Goal: Obtain resource: Download file/media

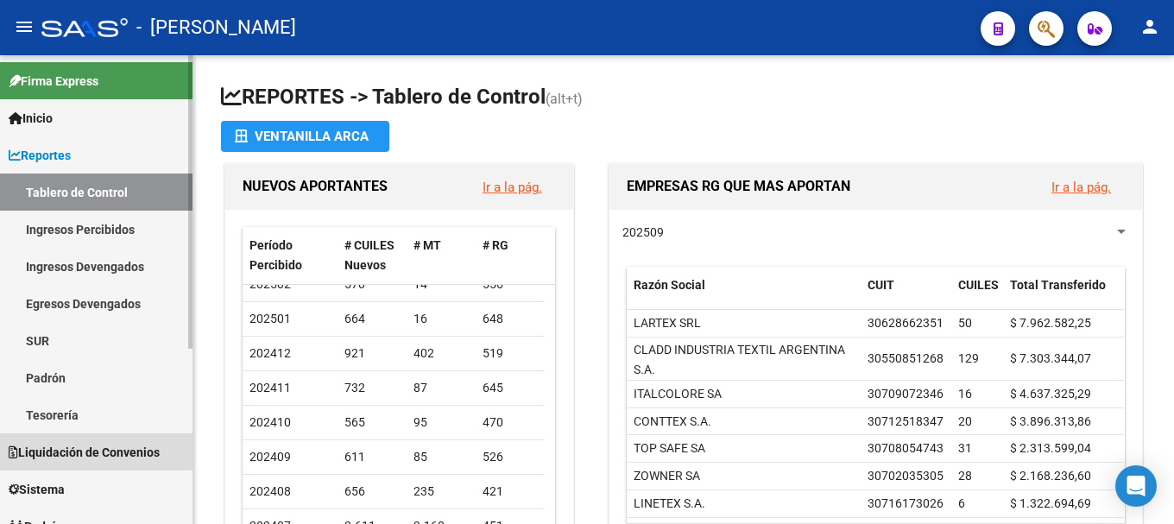
click at [72, 448] on span "Liquidación de Convenios" at bounding box center [84, 452] width 151 height 19
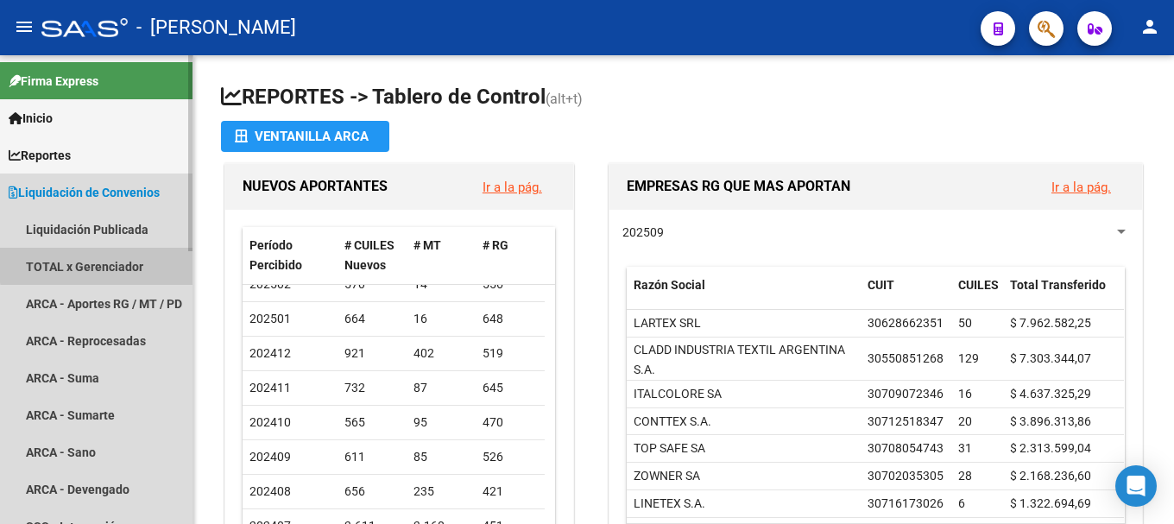
click at [102, 264] on link "TOTAL x Gerenciador" at bounding box center [96, 266] width 193 height 37
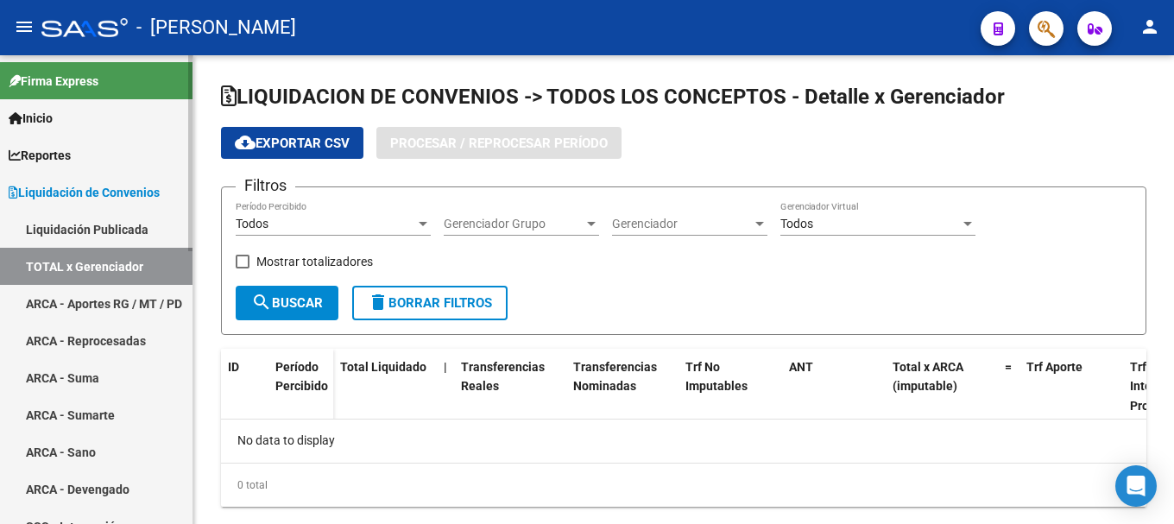
checkbox input "true"
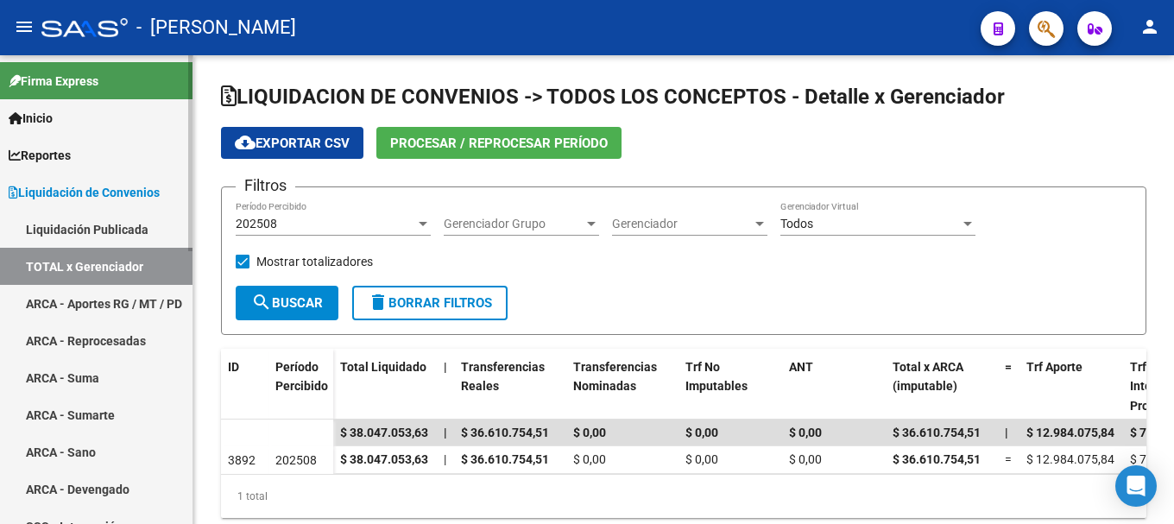
click at [111, 258] on link "TOTAL x Gerenciador" at bounding box center [96, 266] width 193 height 37
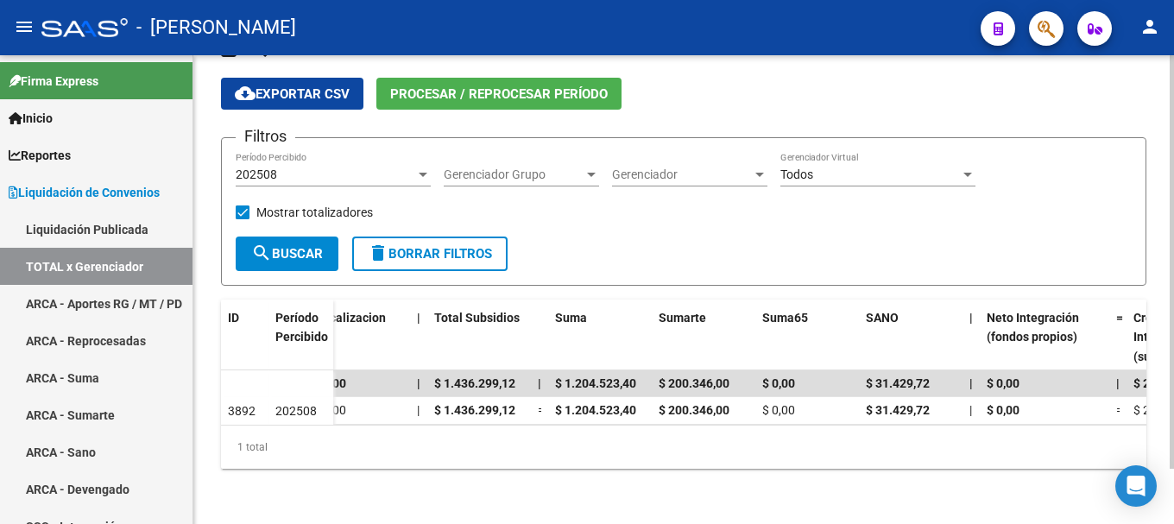
scroll to position [0, 1563]
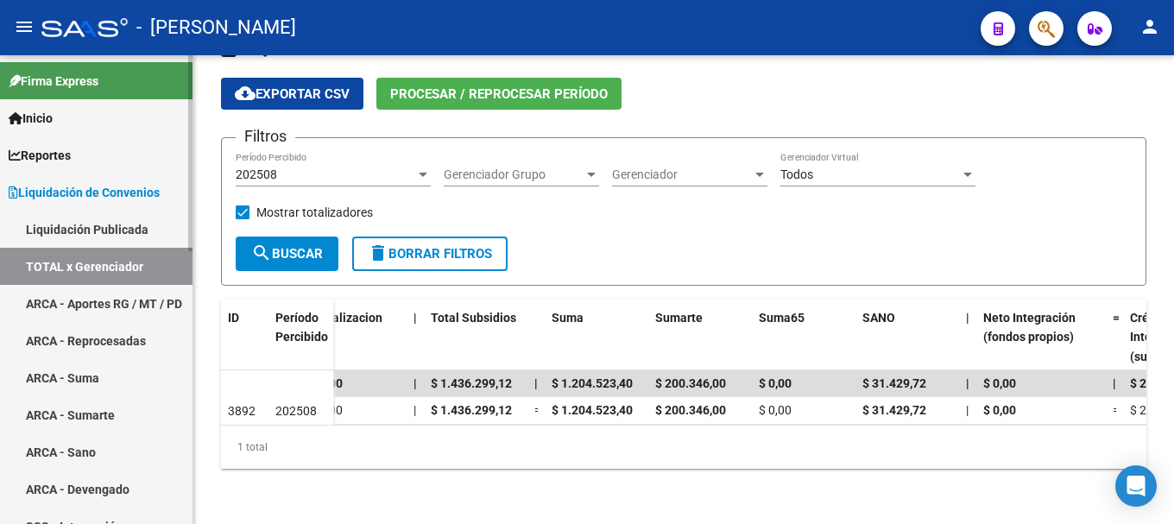
click at [113, 284] on link "TOTAL x Gerenciador" at bounding box center [96, 266] width 193 height 37
click at [114, 301] on link "ARCA - Aportes RG / MT / PD" at bounding box center [96, 303] width 193 height 37
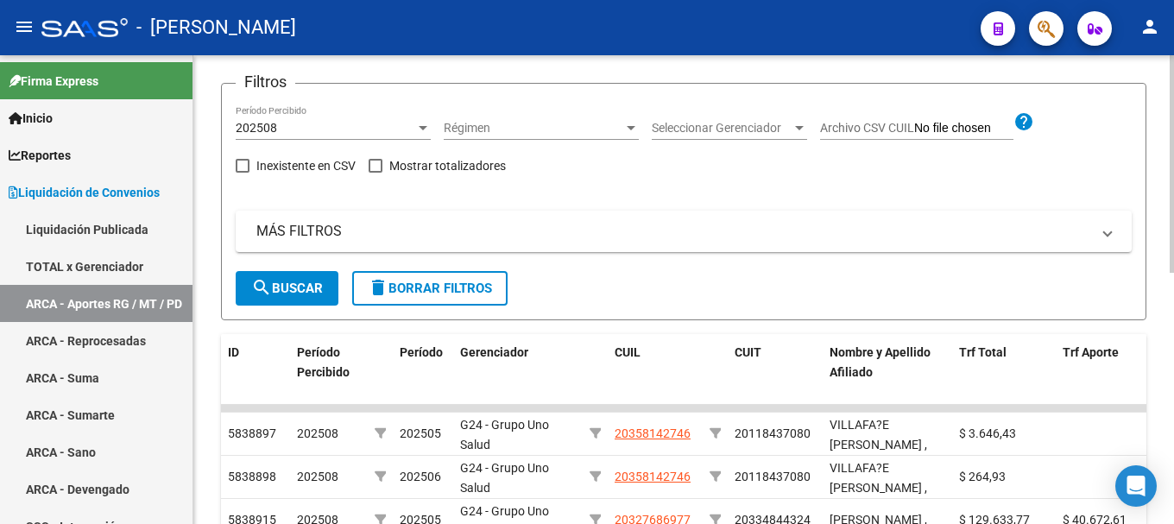
scroll to position [345, 0]
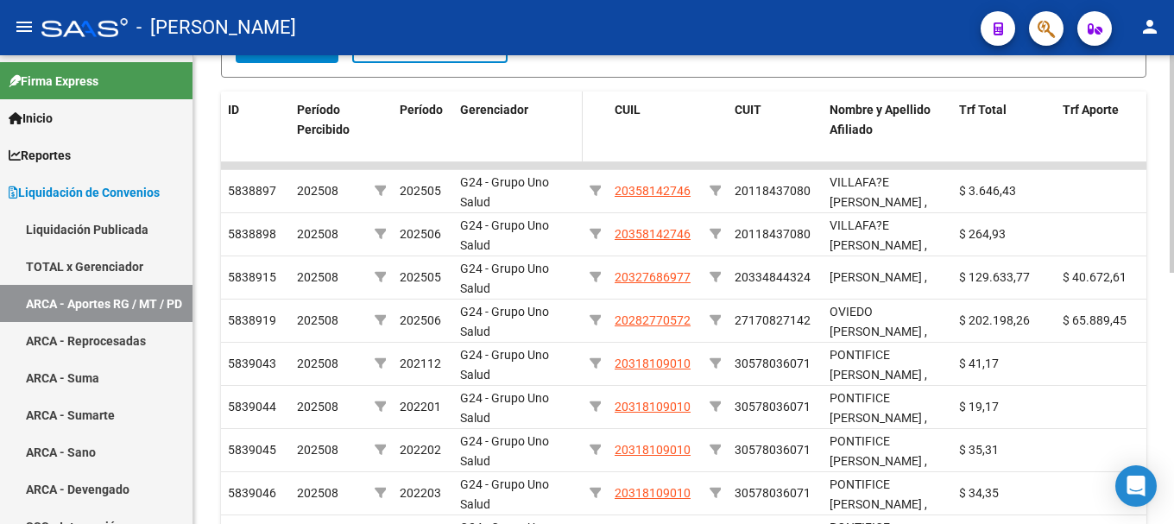
click at [519, 136] on datatable-header-cell "Gerenciador" at bounding box center [518, 130] width 130 height 76
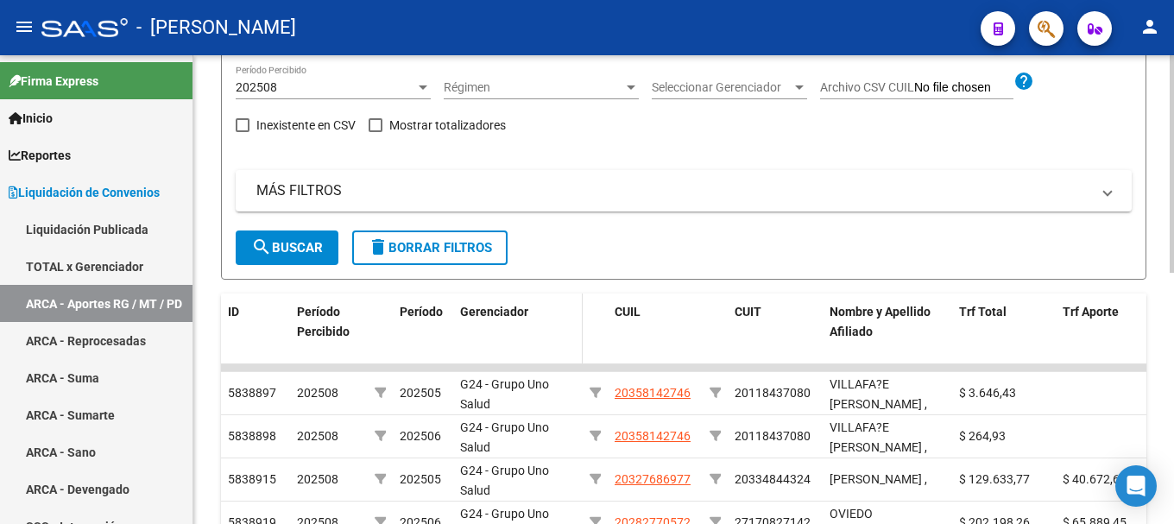
scroll to position [0, 0]
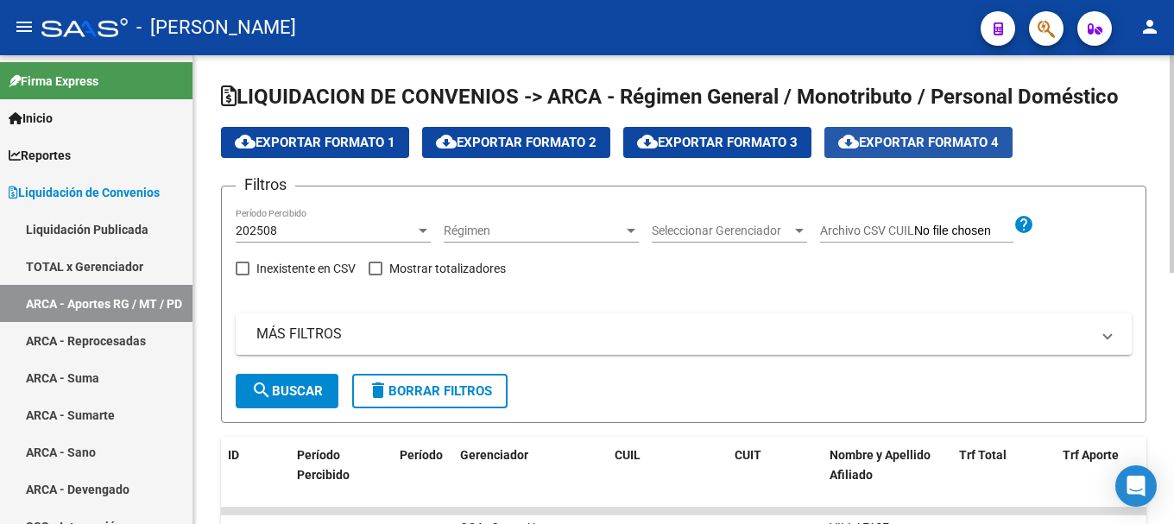
click at [943, 149] on span "cloud_download Exportar Formato 4" at bounding box center [918, 143] width 161 height 16
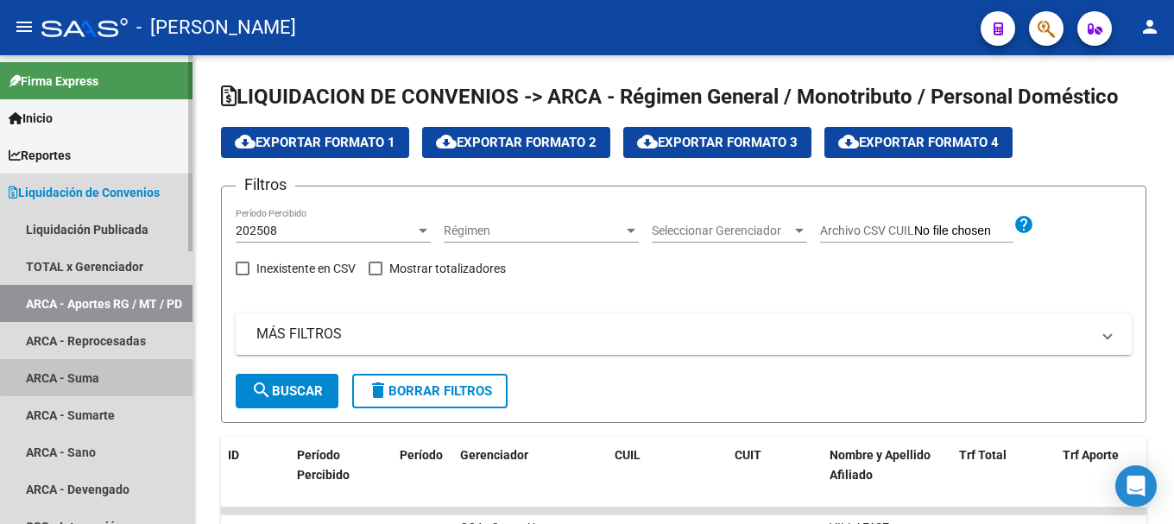
click at [115, 371] on link "ARCA - Suma" at bounding box center [96, 377] width 193 height 37
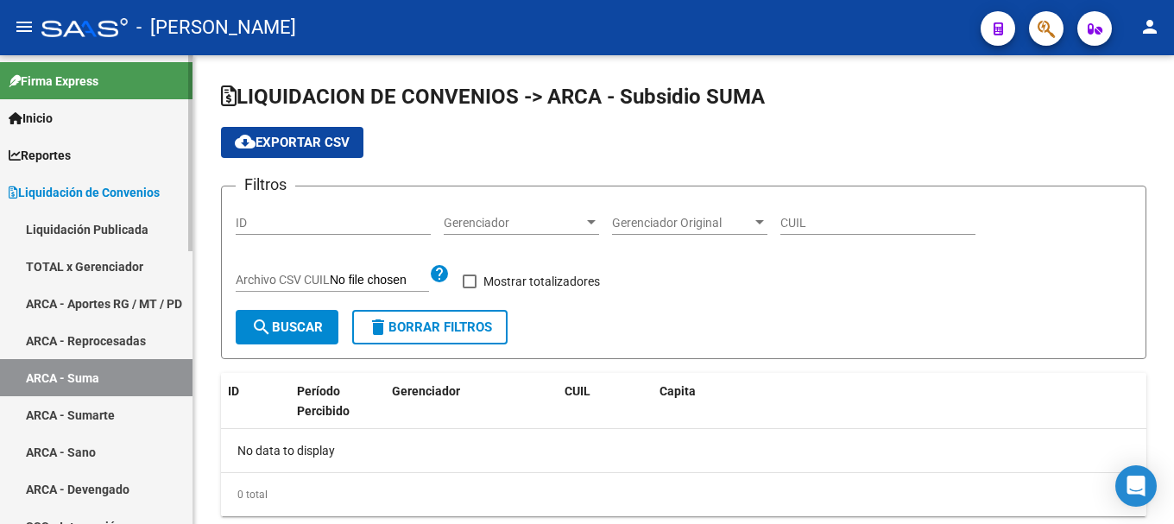
checkbox input "true"
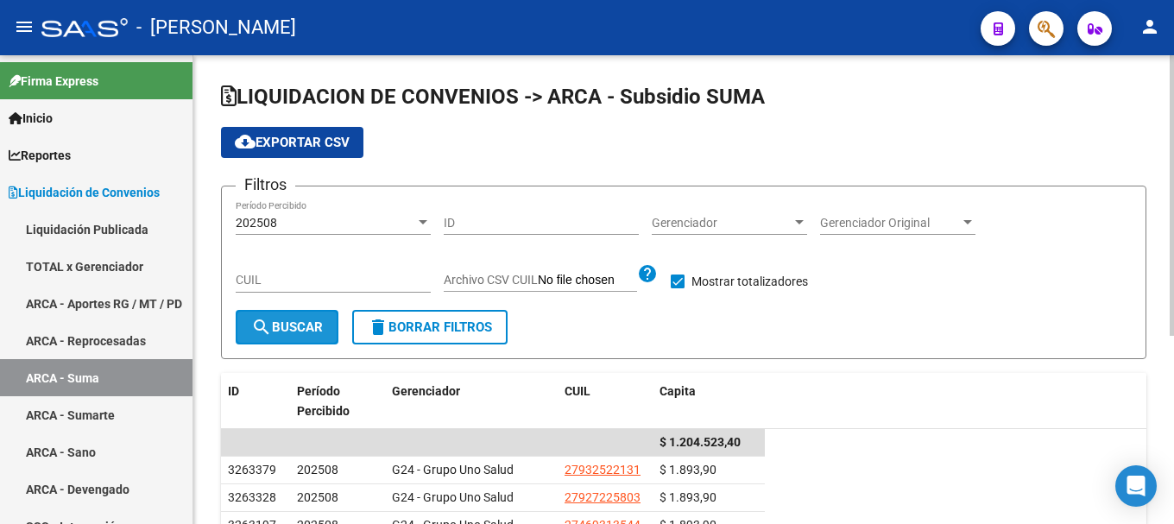
click at [294, 326] on span "search Buscar" at bounding box center [287, 328] width 72 height 16
click at [297, 139] on span "cloud_download Exportar CSV" at bounding box center [292, 143] width 115 height 16
click at [493, 155] on div "cloud_download Exportar CSV" at bounding box center [684, 142] width 926 height 31
click at [301, 332] on span "search Buscar" at bounding box center [287, 328] width 72 height 16
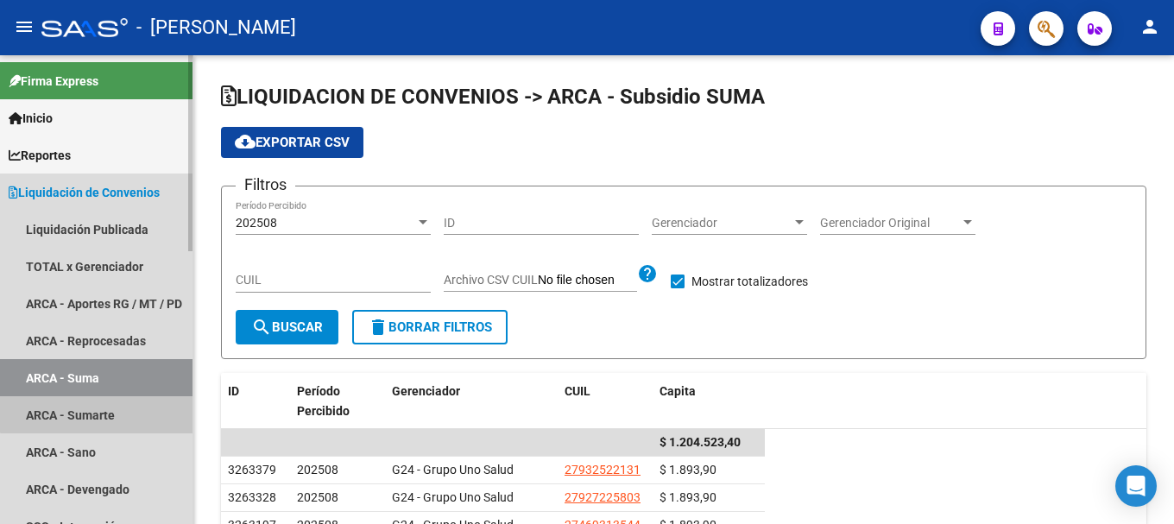
click at [120, 408] on link "ARCA - Sumarte" at bounding box center [96, 414] width 193 height 37
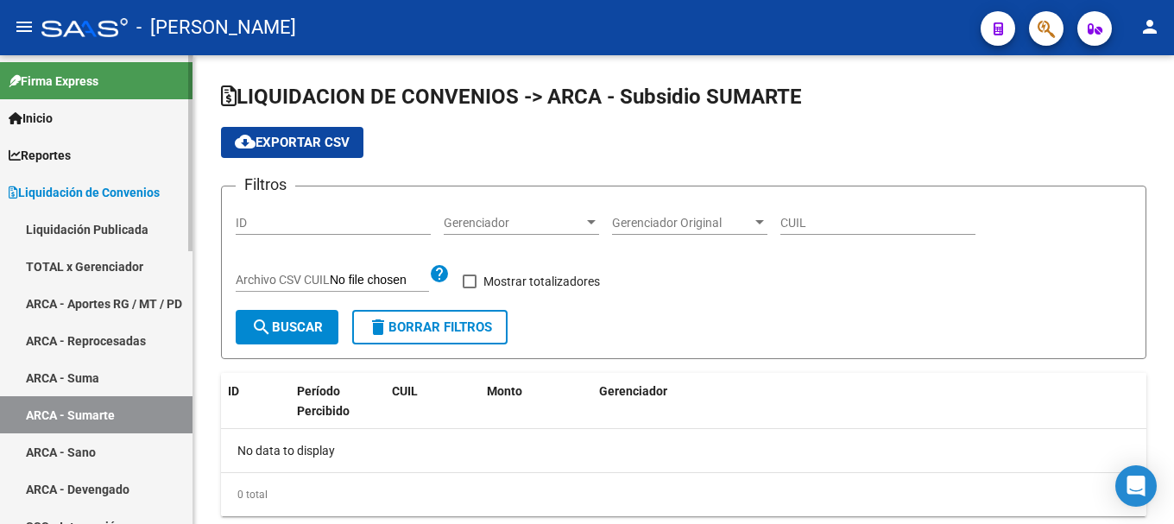
checkbox input "true"
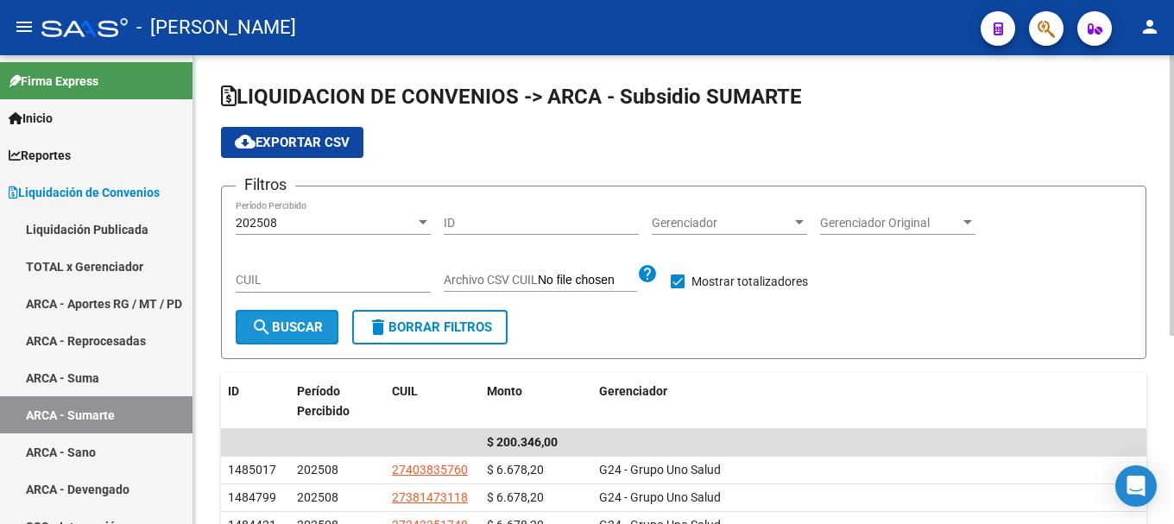
drag, startPoint x: 288, startPoint y: 330, endPoint x: 315, endPoint y: 176, distance: 156.0
click at [289, 330] on span "search Buscar" at bounding box center [287, 328] width 72 height 16
click at [313, 145] on span "cloud_download Exportar CSV" at bounding box center [292, 143] width 115 height 16
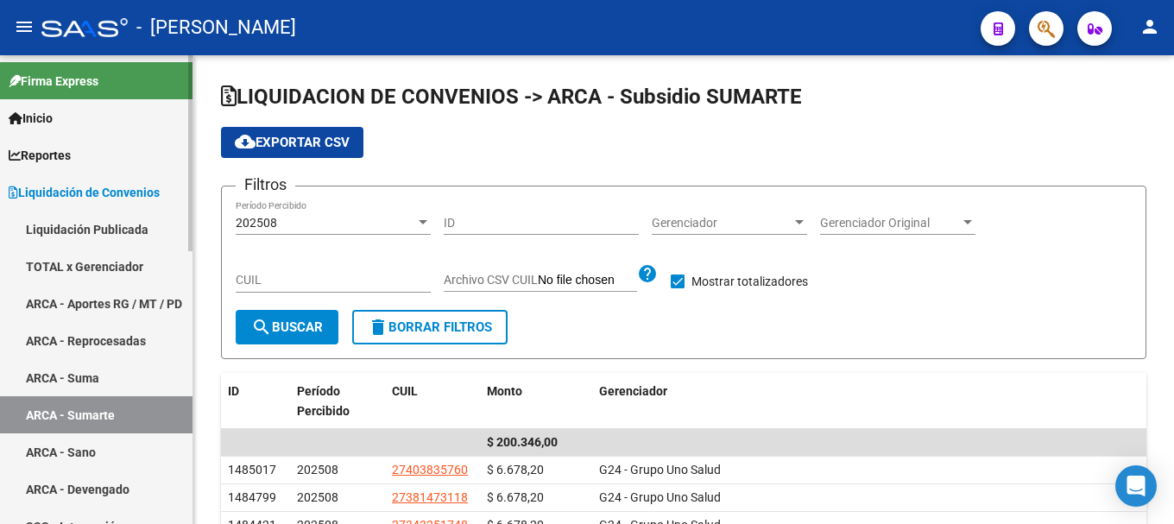
click at [103, 461] on link "ARCA - Sano" at bounding box center [96, 451] width 193 height 37
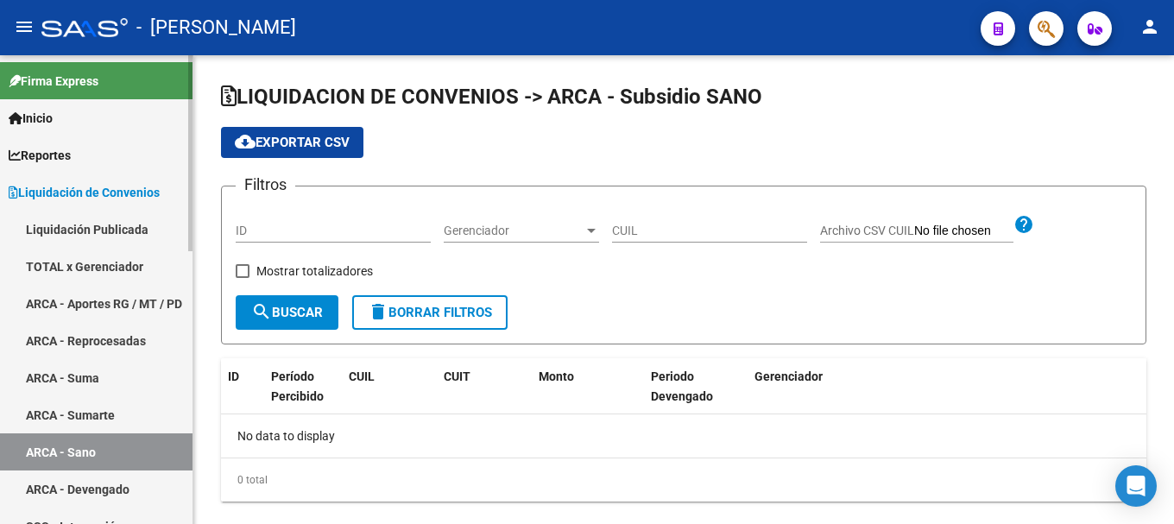
checkbox input "true"
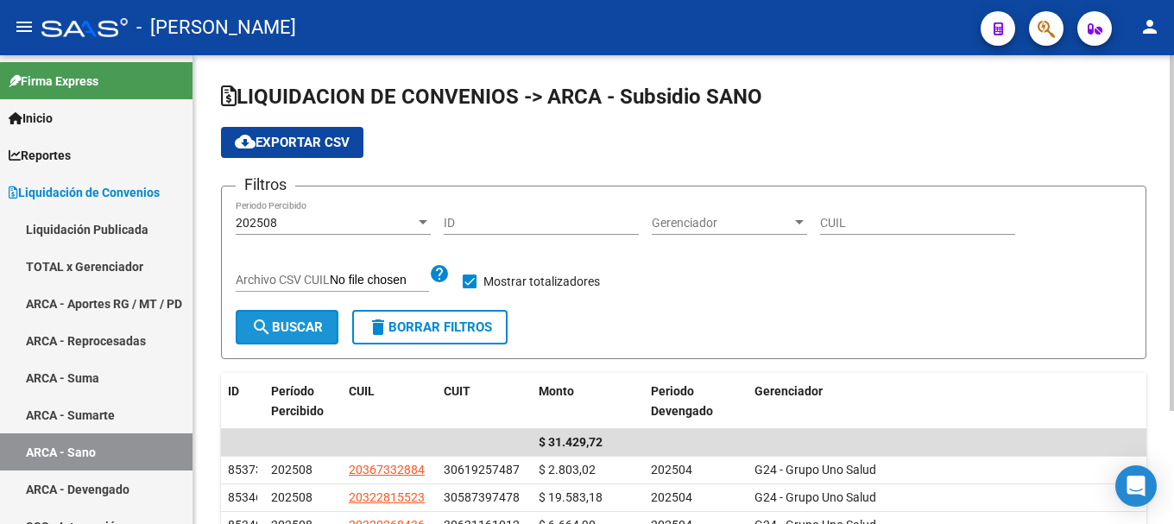
drag, startPoint x: 275, startPoint y: 334, endPoint x: 304, endPoint y: 186, distance: 151.4
click at [275, 332] on span "search Buscar" at bounding box center [287, 328] width 72 height 16
click at [295, 137] on span "cloud_download Exportar CSV" at bounding box center [292, 143] width 115 height 16
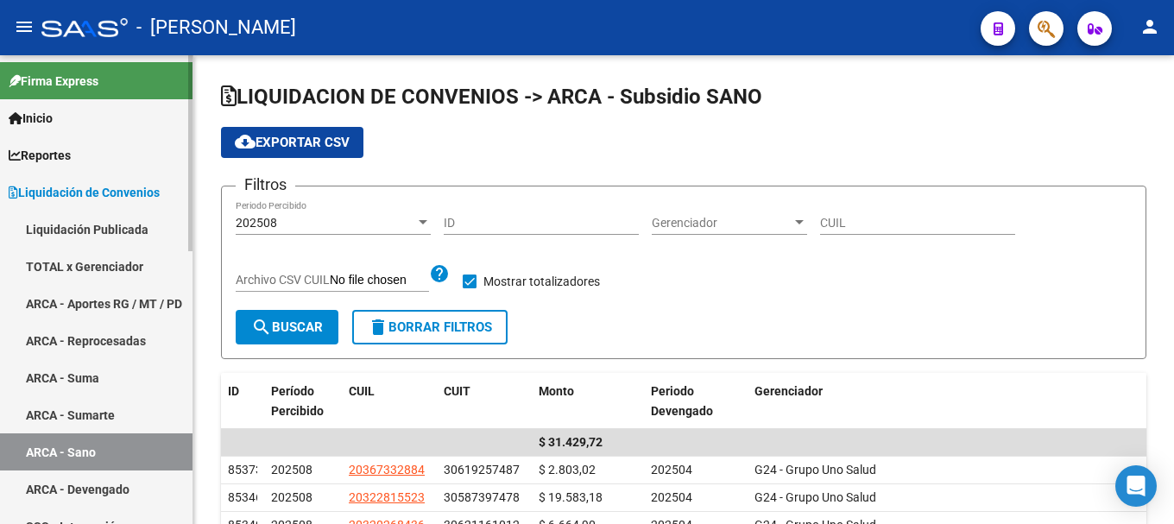
click at [117, 269] on link "TOTAL x Gerenciador" at bounding box center [96, 266] width 193 height 37
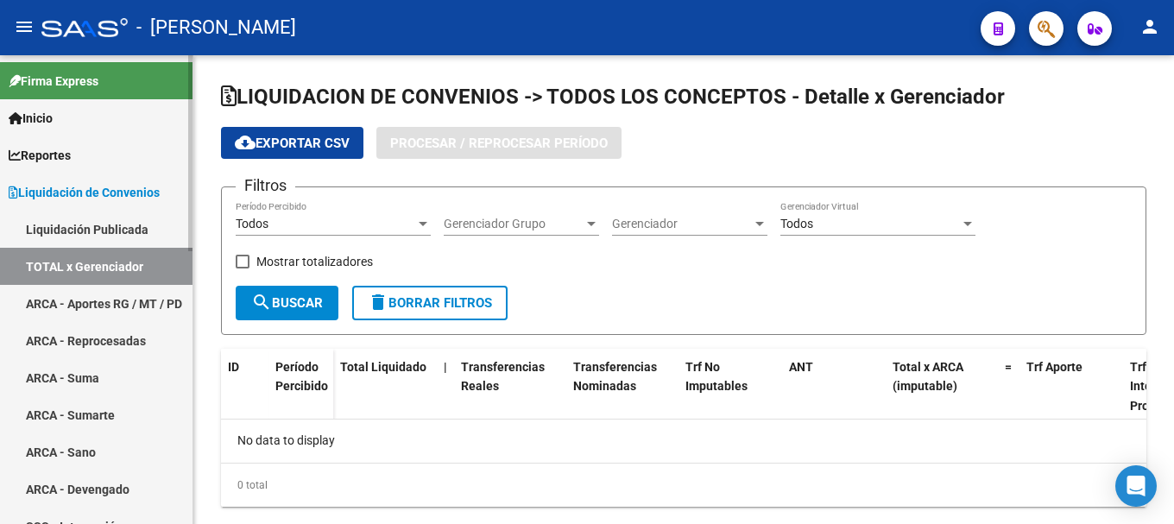
checkbox input "true"
